Goal: Task Accomplishment & Management: Complete application form

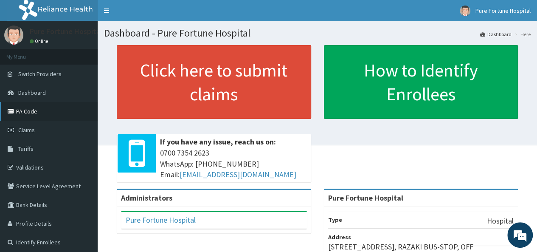
click at [28, 113] on link "PA Code" at bounding box center [49, 111] width 98 height 19
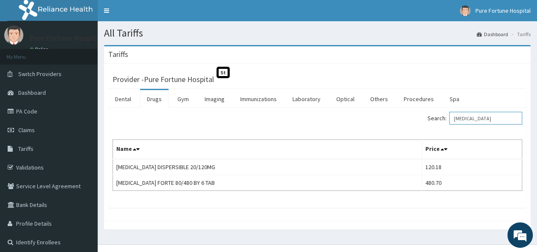
click at [487, 121] on input "COARTEM" at bounding box center [485, 118] width 73 height 13
type input "C"
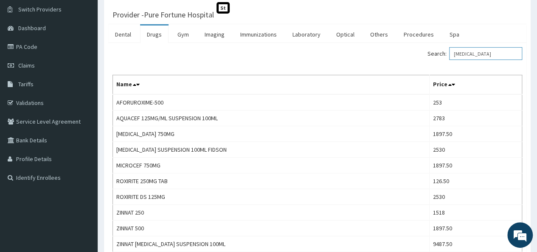
scroll to position [64, 0]
type input "C"
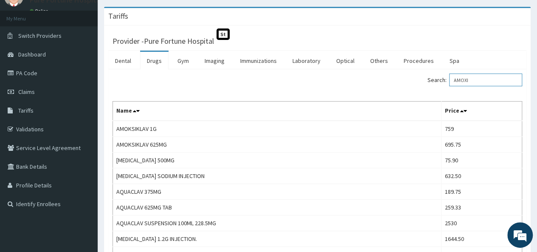
scroll to position [42, 0]
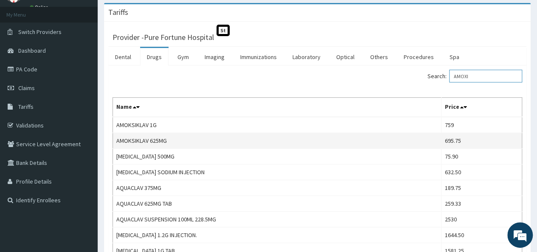
type input "AMOXI"
drag, startPoint x: 181, startPoint y: 143, endPoint x: 116, endPoint y: 146, distance: 64.6
click at [116, 146] on td "AMOKSIKLAV 625MG" at bounding box center [277, 141] width 329 height 16
copy td "AMOKSIKLAV 625MG"
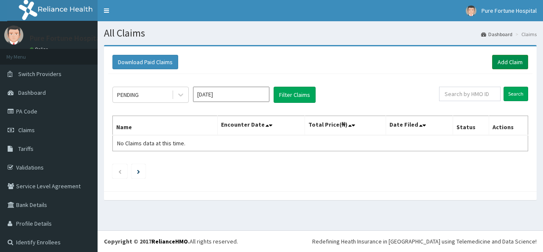
click at [513, 61] on link "Add Claim" at bounding box center [511, 62] width 36 height 14
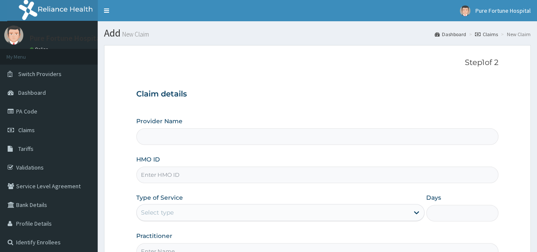
scroll to position [95, 0]
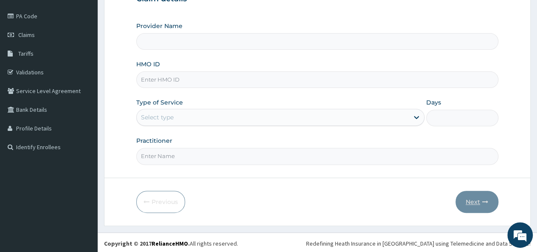
type input "Pure Fortune Hospital"
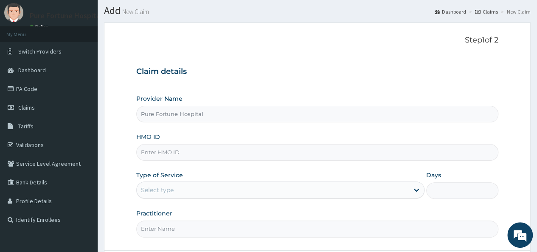
scroll to position [0, 0]
click at [230, 156] on input "HMO ID" at bounding box center [317, 152] width 362 height 17
paste input "BXL/10010/A"
type input "BXL/10010/A"
click at [262, 176] on div "Type of Service Select type" at bounding box center [280, 185] width 288 height 28
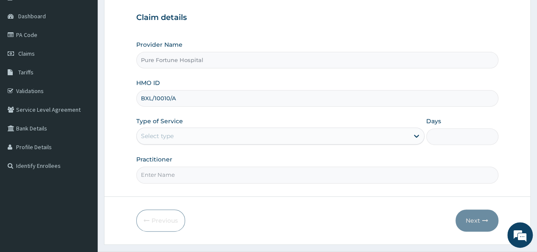
scroll to position [86, 0]
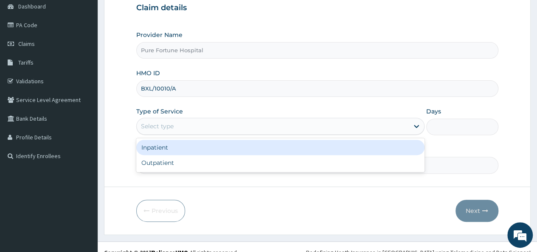
click at [356, 127] on div "Select type" at bounding box center [273, 126] width 272 height 14
click at [301, 145] on div "Inpatient" at bounding box center [280, 147] width 288 height 15
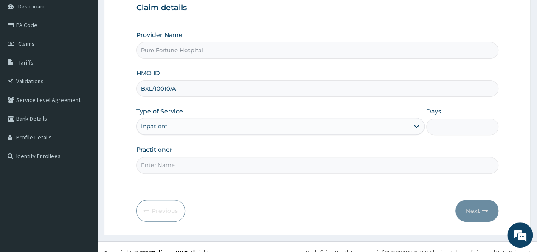
click at [456, 129] on input "Days" at bounding box center [462, 126] width 72 height 17
type input "2"
click at [349, 168] on input "Practitioner" at bounding box center [317, 165] width 362 height 17
type input "DR VINCENT"
click at [473, 206] on button "Next" at bounding box center [477, 211] width 43 height 22
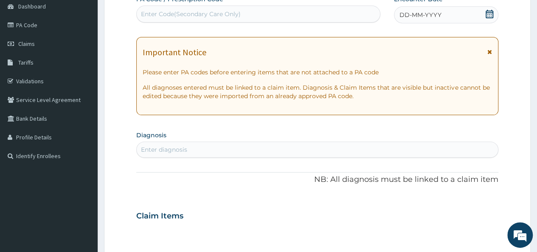
click at [366, 19] on div "Enter Code(Secondary Care Only)" at bounding box center [258, 14] width 243 height 14
paste input "PA/9FC0AC"
type input "PA/9FC0AC"
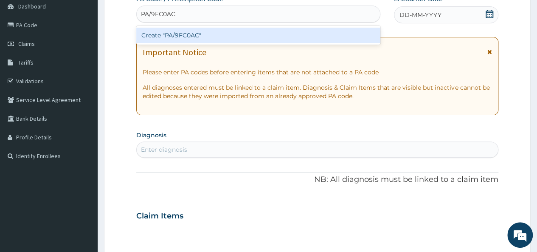
click at [279, 34] on div "Create "PA/9FC0AC"" at bounding box center [258, 35] width 244 height 15
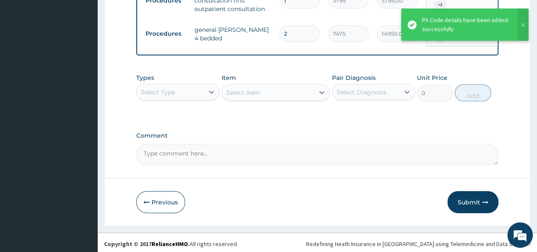
scroll to position [838, 0]
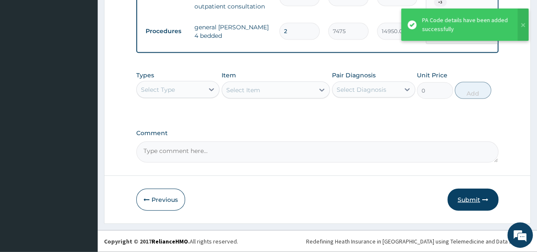
click at [465, 202] on button "Submit" at bounding box center [473, 200] width 51 height 22
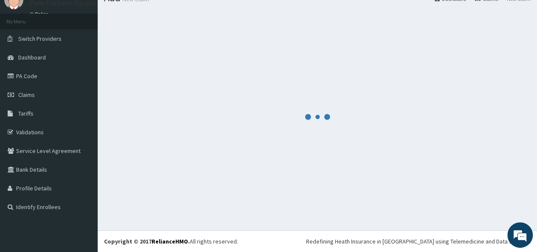
scroll to position [35, 0]
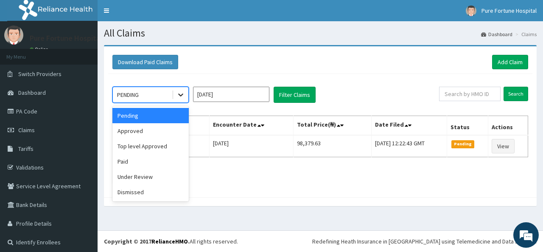
click at [180, 96] on icon at bounding box center [181, 94] width 8 height 8
click at [164, 128] on div "Approved" at bounding box center [151, 130] width 76 height 15
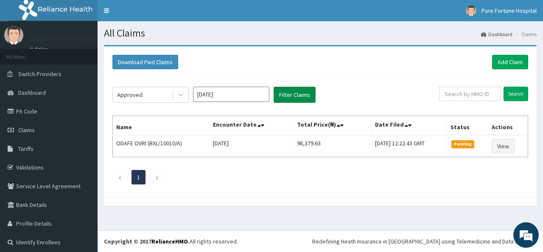
click at [290, 97] on button "Filter Claims" at bounding box center [295, 95] width 42 height 16
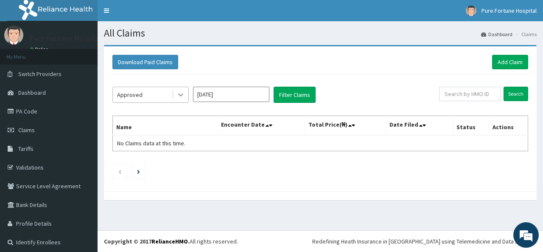
click at [180, 94] on icon at bounding box center [181, 94] width 8 height 8
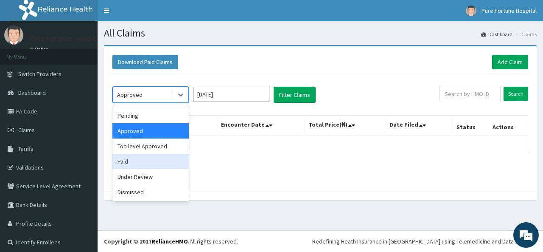
click at [158, 157] on div "Paid" at bounding box center [151, 161] width 76 height 15
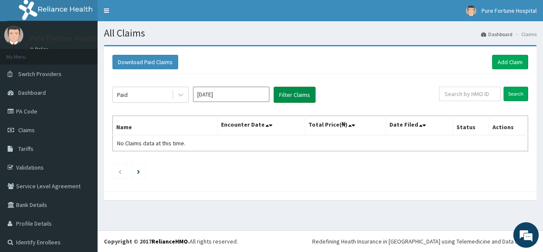
click at [290, 95] on button "Filter Claims" at bounding box center [295, 95] width 42 height 16
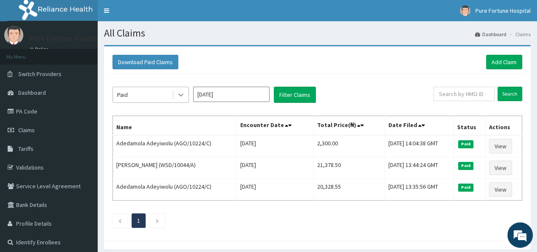
click at [185, 97] on icon at bounding box center [181, 94] width 8 height 8
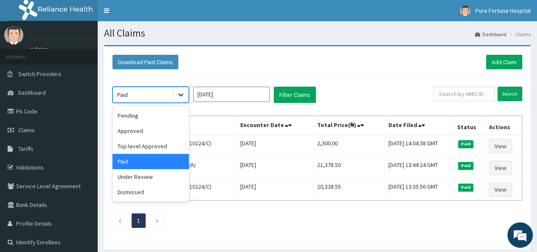
click at [185, 97] on icon at bounding box center [181, 94] width 8 height 8
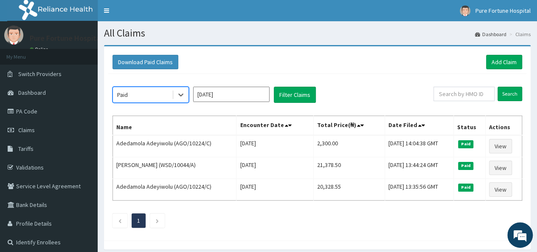
click at [240, 97] on input "[DATE]" at bounding box center [231, 94] width 76 height 15
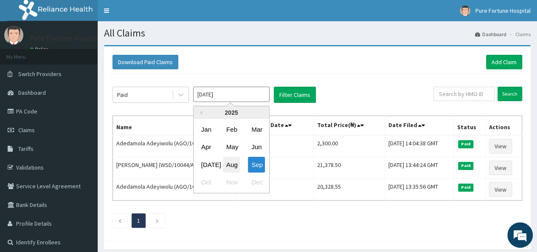
click at [233, 163] on div "Aug" at bounding box center [231, 165] width 17 height 16
type input "[DATE]"
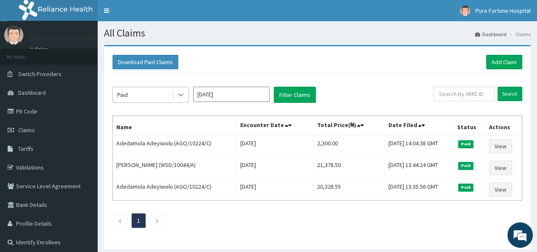
click at [180, 96] on icon at bounding box center [181, 94] width 8 height 8
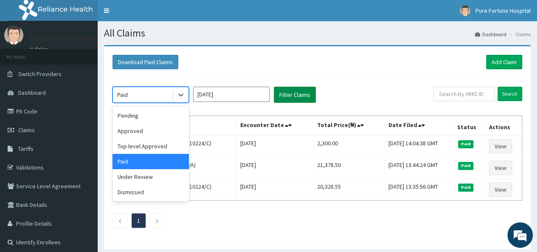
click at [287, 97] on button "Filter Claims" at bounding box center [295, 95] width 42 height 16
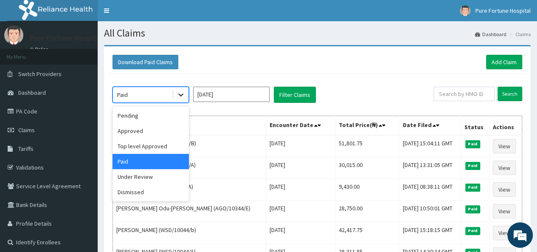
click at [179, 94] on icon at bounding box center [180, 95] width 5 height 3
click at [158, 173] on div "Under Review" at bounding box center [151, 176] width 76 height 15
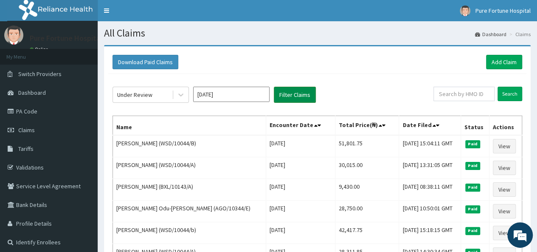
click at [291, 96] on button "Filter Claims" at bounding box center [295, 95] width 42 height 16
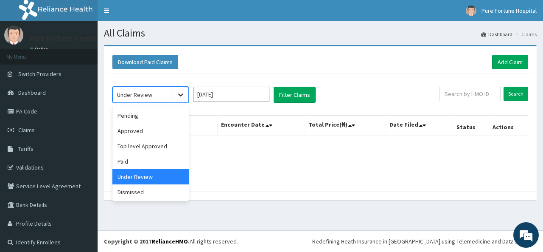
click at [180, 96] on icon at bounding box center [181, 94] width 8 height 8
click at [161, 191] on div "Dismissed" at bounding box center [151, 191] width 76 height 15
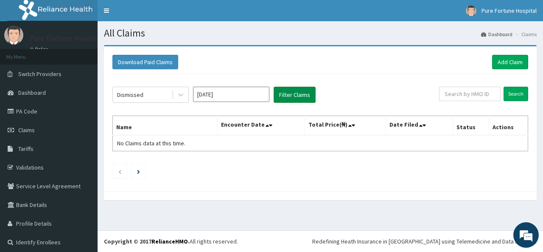
click at [307, 94] on button "Filter Claims" at bounding box center [295, 95] width 42 height 16
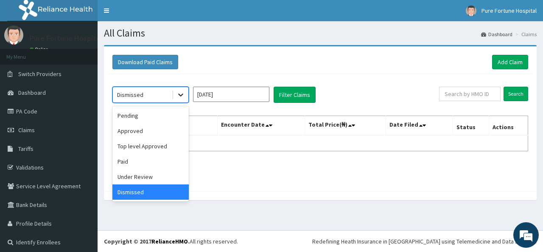
click at [182, 95] on icon at bounding box center [180, 95] width 5 height 3
click at [154, 132] on div "Approved" at bounding box center [151, 130] width 76 height 15
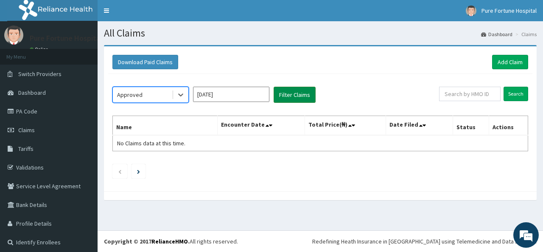
click at [292, 93] on button "Filter Claims" at bounding box center [295, 95] width 42 height 16
